Goal: Task Accomplishment & Management: Use online tool/utility

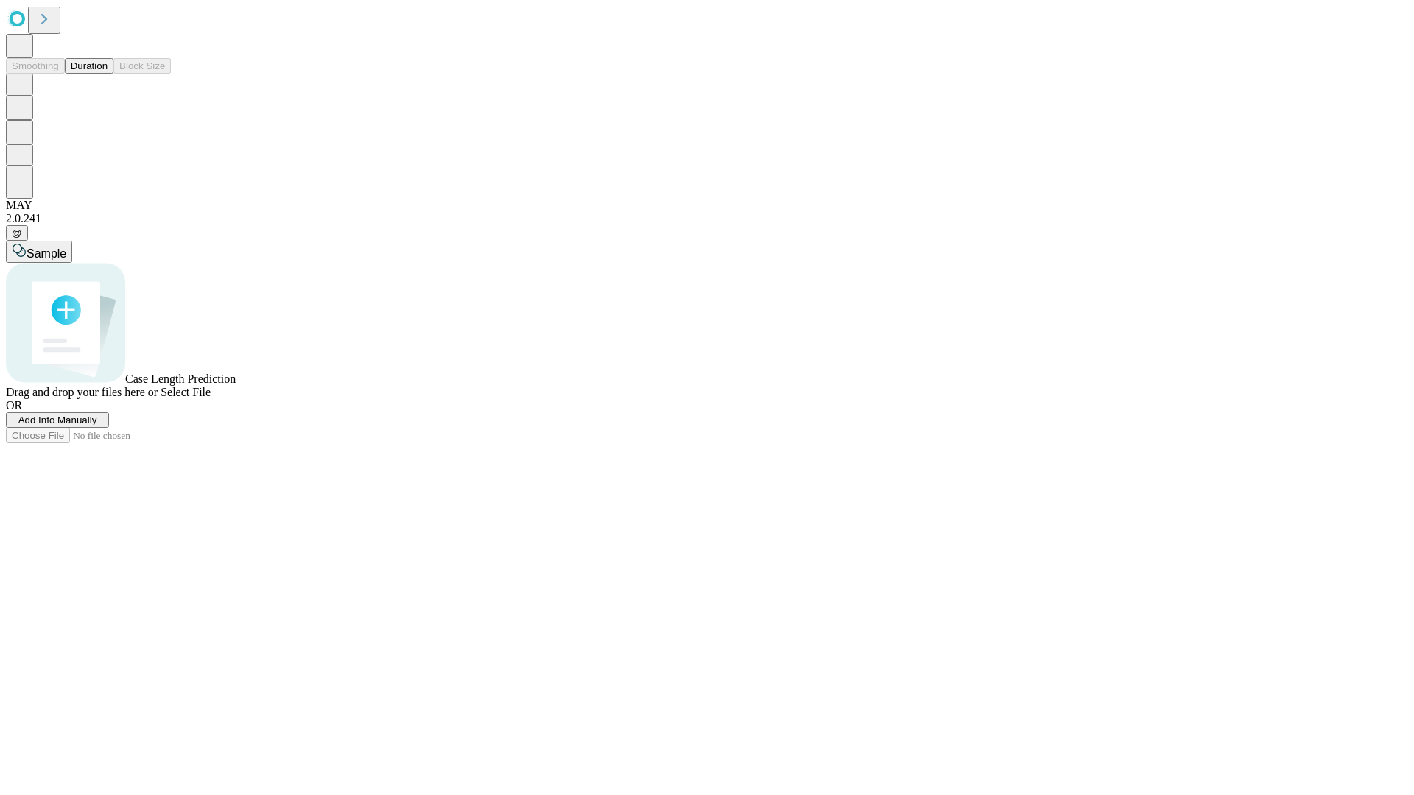
click at [97, 426] on span "Add Info Manually" at bounding box center [57, 420] width 79 height 11
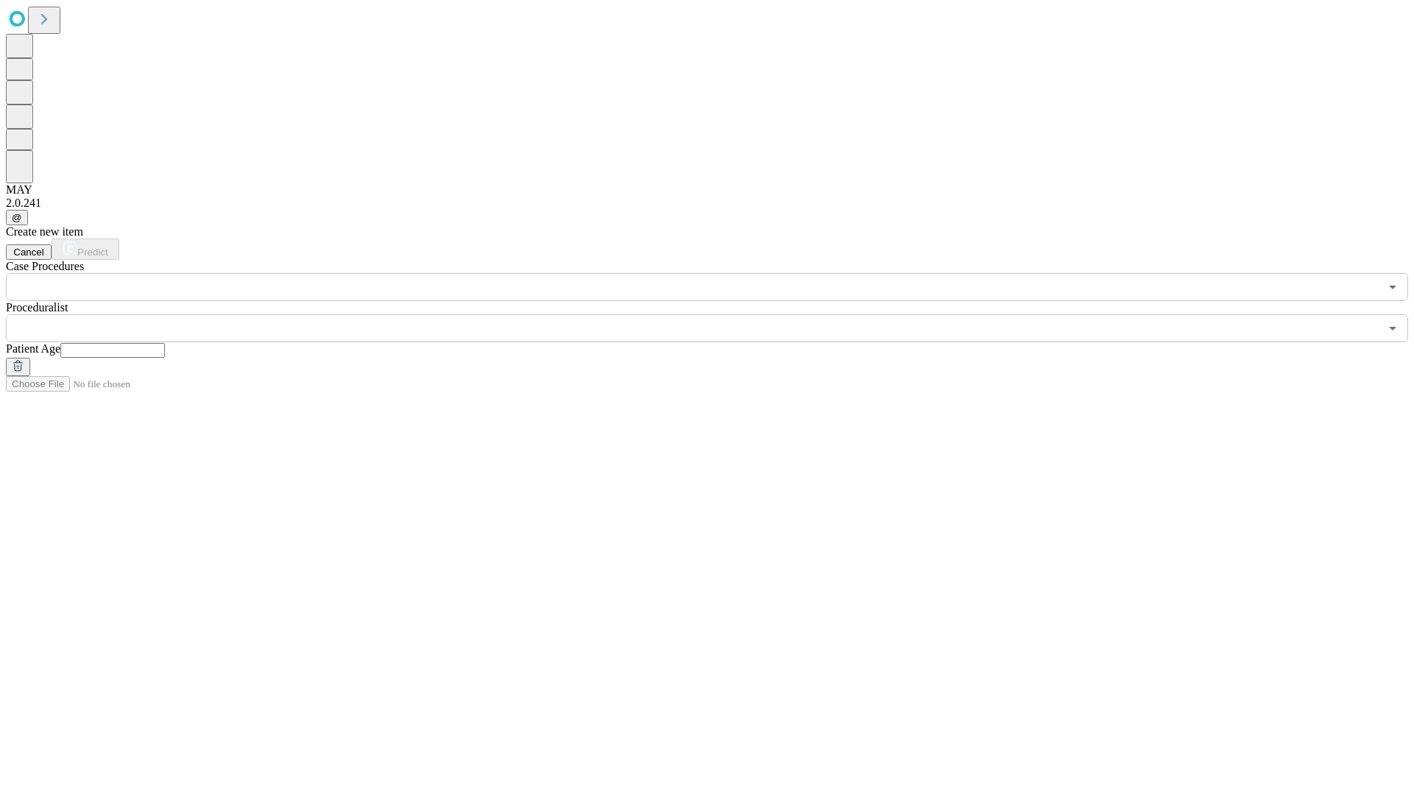
click at [165, 343] on input "text" at bounding box center [112, 350] width 105 height 15
type input "*"
click at [717, 314] on input "text" at bounding box center [692, 328] width 1373 height 28
